Goal: Task Accomplishment & Management: Use online tool/utility

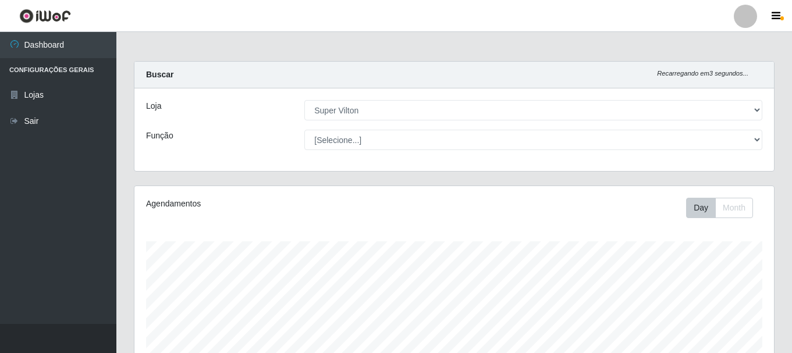
select select "379"
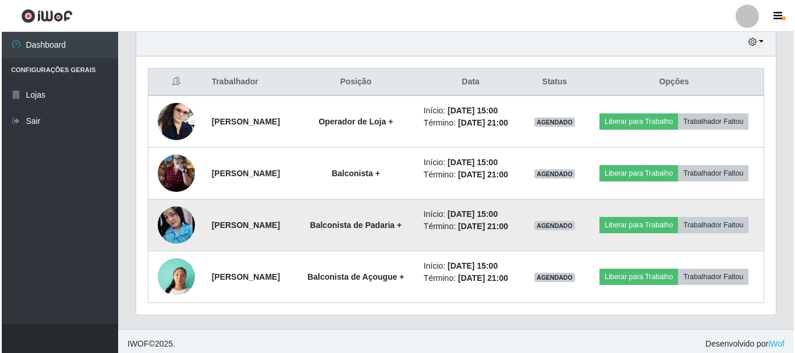
scroll to position [387, 0]
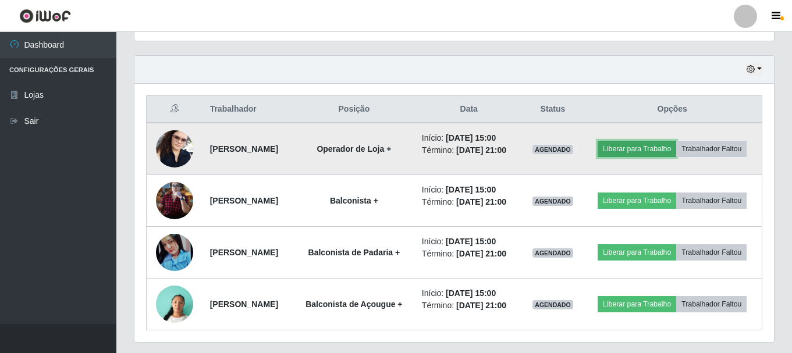
click at [676, 146] on button "Liberar para Trabalho" at bounding box center [637, 149] width 79 height 16
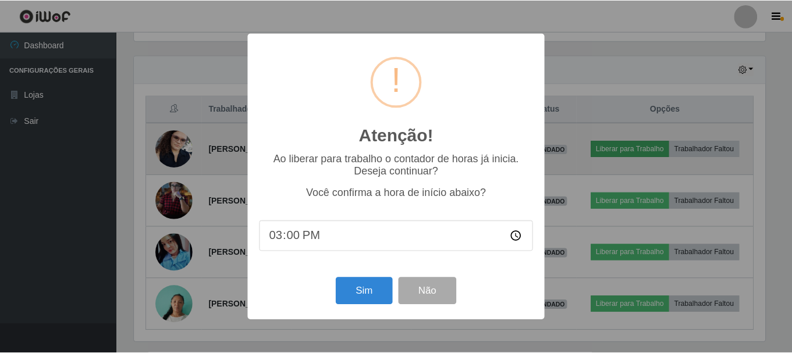
scroll to position [242, 634]
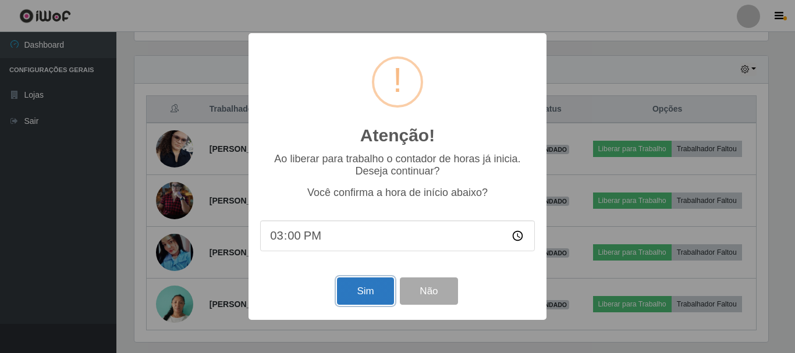
click at [364, 290] on button "Sim" at bounding box center [365, 291] width 56 height 27
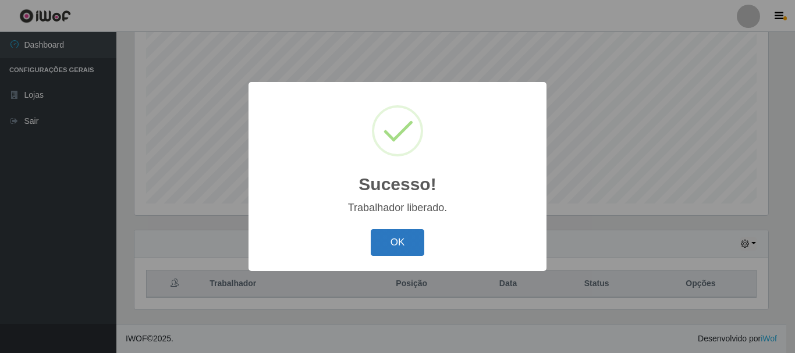
click at [402, 245] on button "OK" at bounding box center [398, 242] width 54 height 27
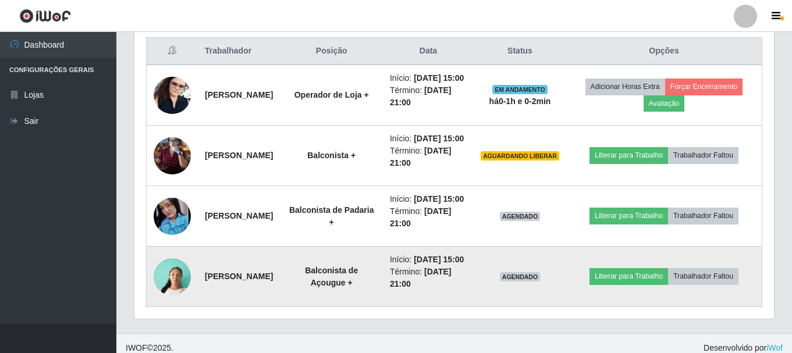
scroll to position [503, 0]
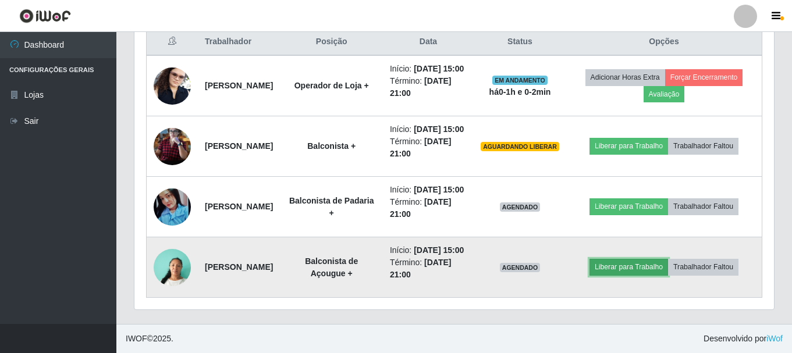
click at [659, 259] on button "Liberar para Trabalho" at bounding box center [628, 267] width 79 height 16
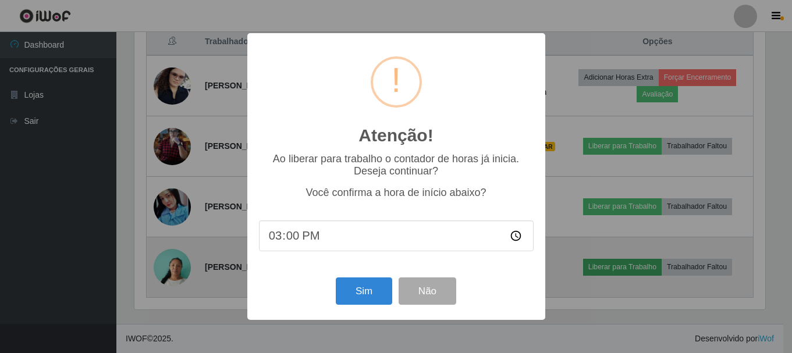
scroll to position [242, 634]
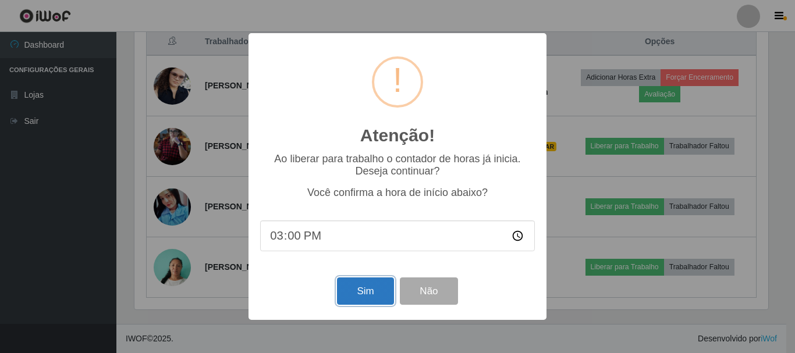
click at [366, 297] on button "Sim" at bounding box center [365, 291] width 56 height 27
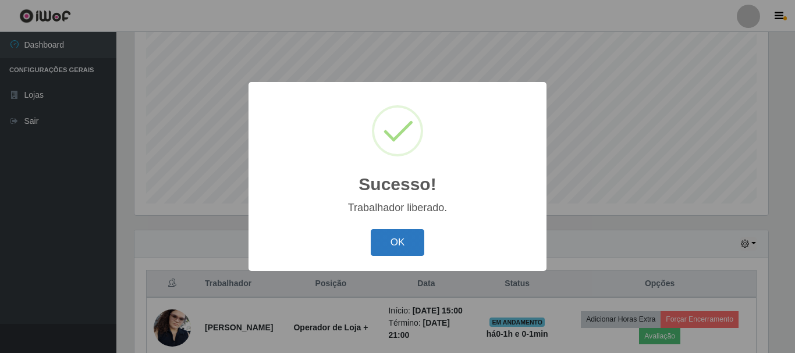
click at [390, 252] on button "OK" at bounding box center [398, 242] width 54 height 27
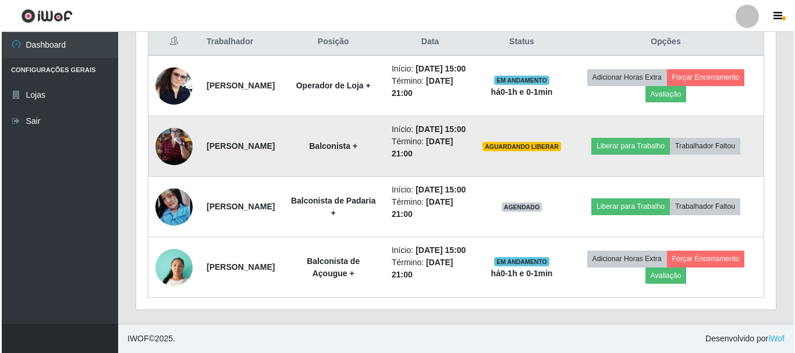
scroll to position [503, 0]
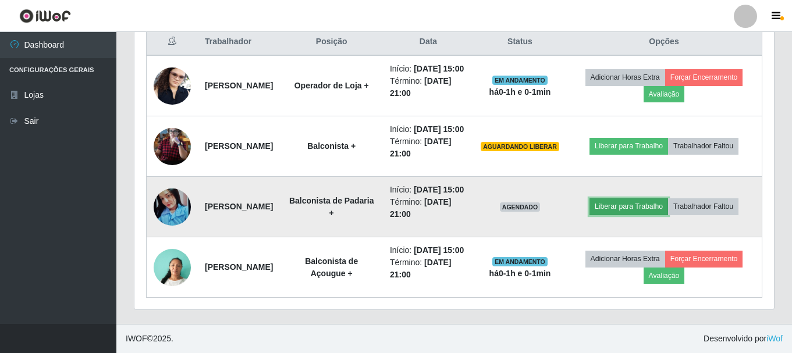
click at [655, 198] on button "Liberar para Trabalho" at bounding box center [628, 206] width 79 height 16
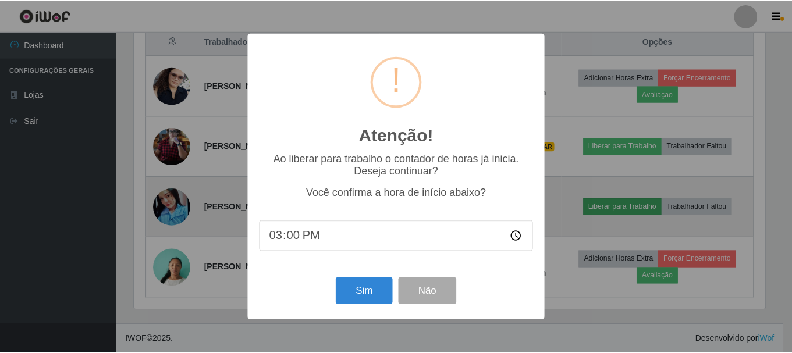
scroll to position [242, 634]
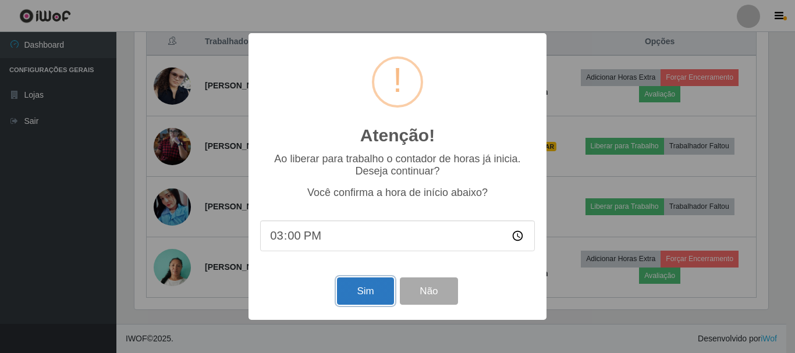
click at [374, 290] on button "Sim" at bounding box center [365, 291] width 56 height 27
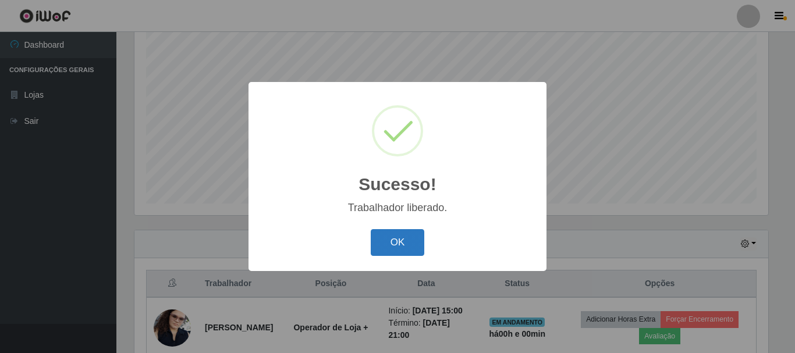
click at [392, 246] on button "OK" at bounding box center [398, 242] width 54 height 27
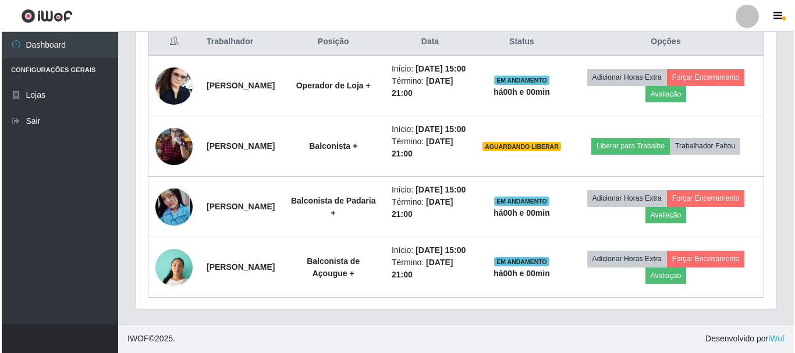
scroll to position [503, 0]
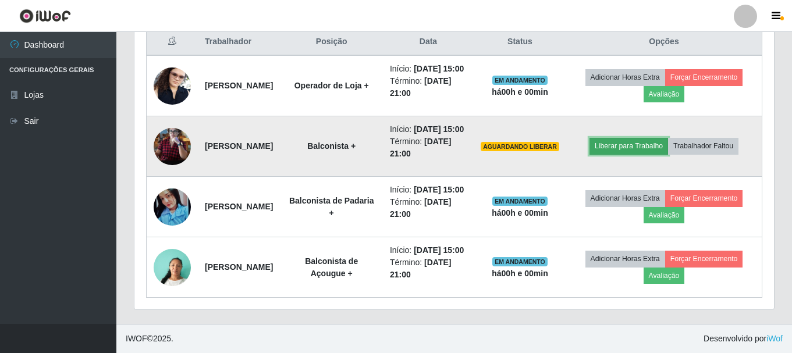
click at [616, 138] on button "Liberar para Trabalho" at bounding box center [628, 146] width 79 height 16
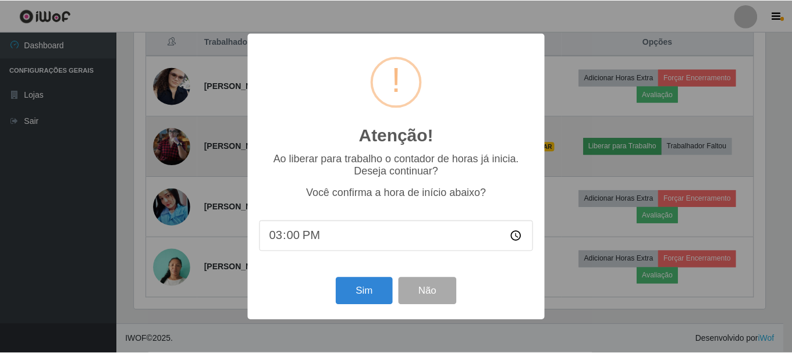
scroll to position [242, 634]
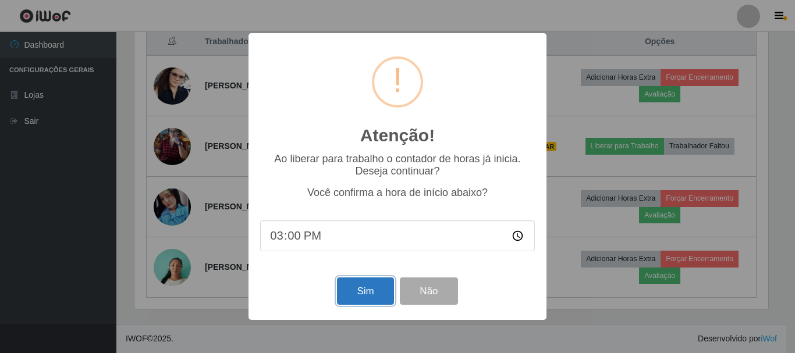
click at [373, 305] on button "Sim" at bounding box center [365, 291] width 56 height 27
